Goal: Task Accomplishment & Management: Use online tool/utility

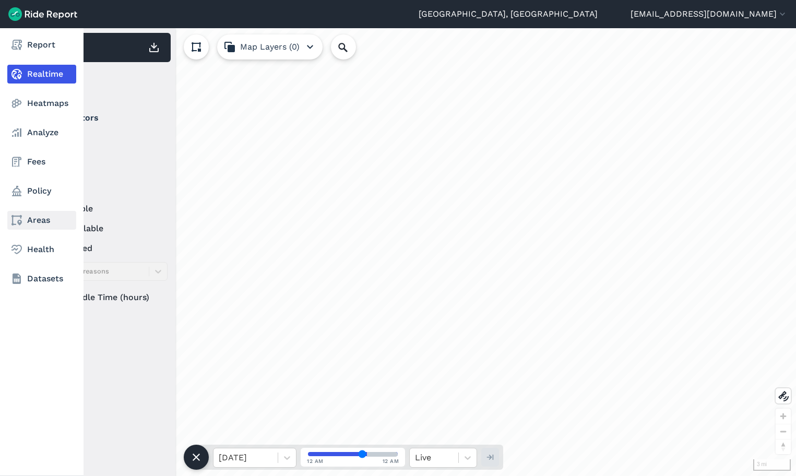
click at [32, 220] on link "Areas" at bounding box center [41, 220] width 69 height 19
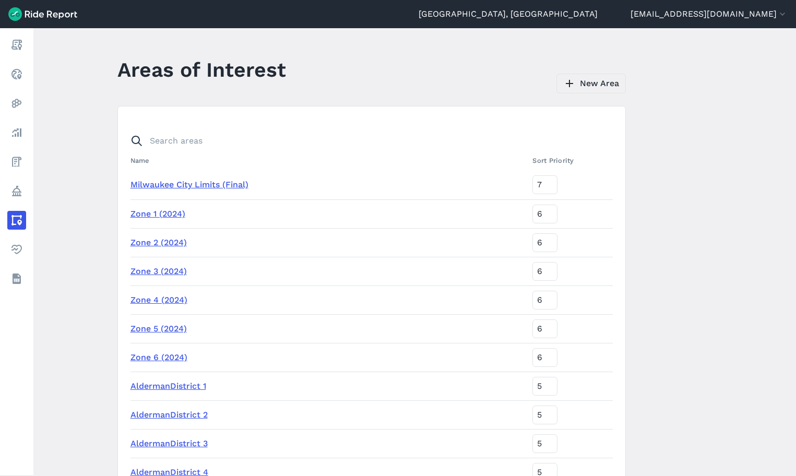
click at [584, 85] on link "New Area" at bounding box center [590, 84] width 69 height 20
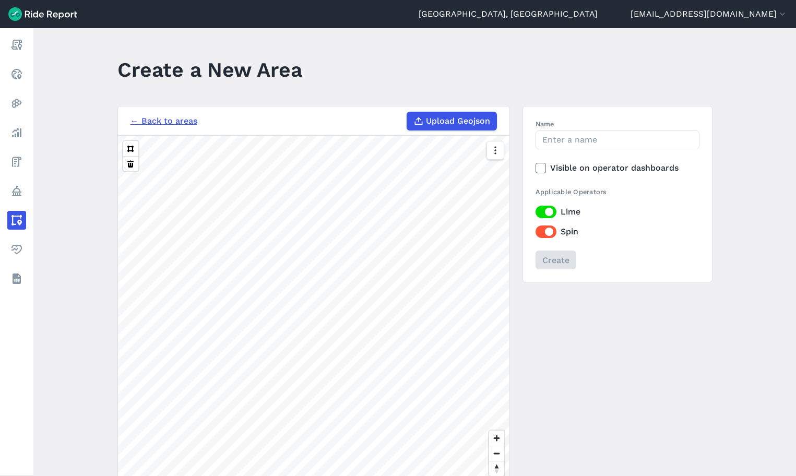
click at [446, 122] on span "Upload Geojson" at bounding box center [458, 121] width 64 height 13
click at [407, 112] on input "Upload Geojson" at bounding box center [406, 112] width 1 height 1
click at [161, 121] on link "← Back to areas" at bounding box center [163, 121] width 67 height 13
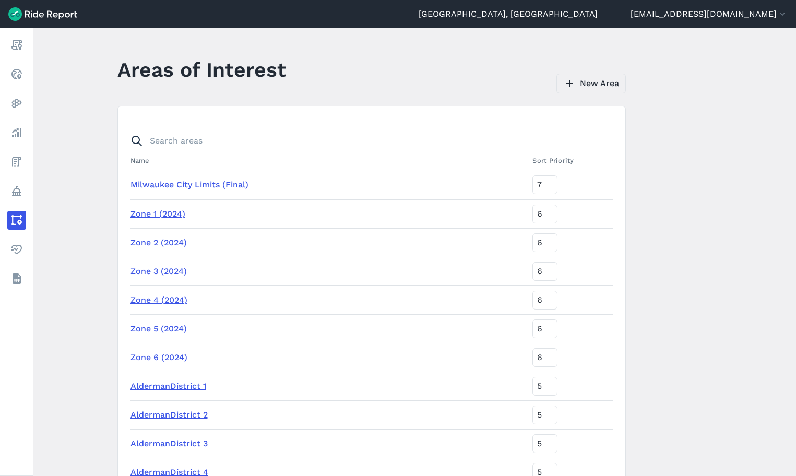
click at [600, 87] on link "New Area" at bounding box center [590, 84] width 69 height 20
